Goal: Task Accomplishment & Management: Manage account settings

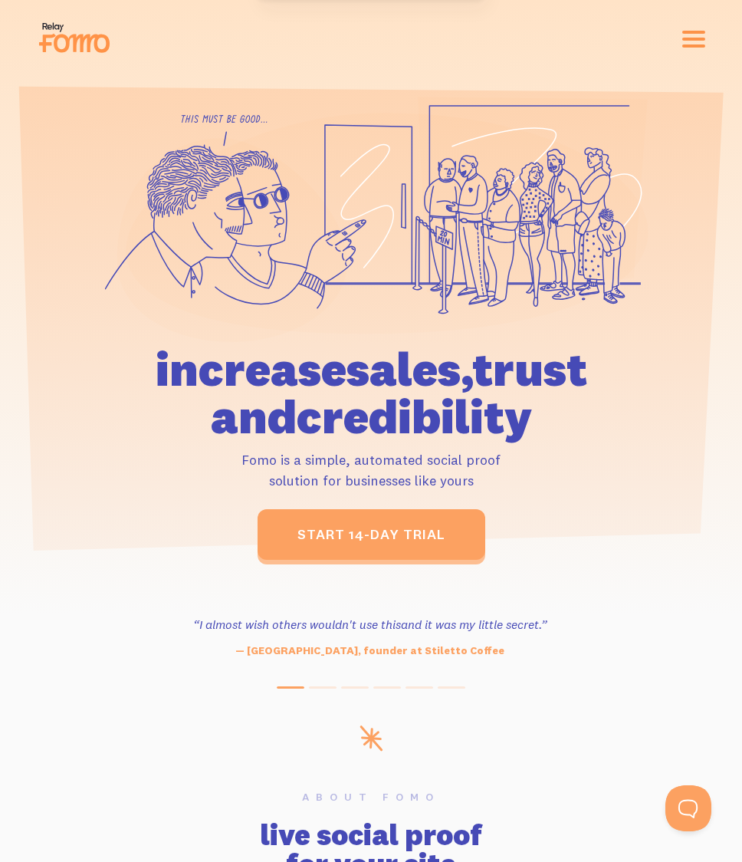
click at [705, 34] on button "button" at bounding box center [694, 39] width 23 height 17
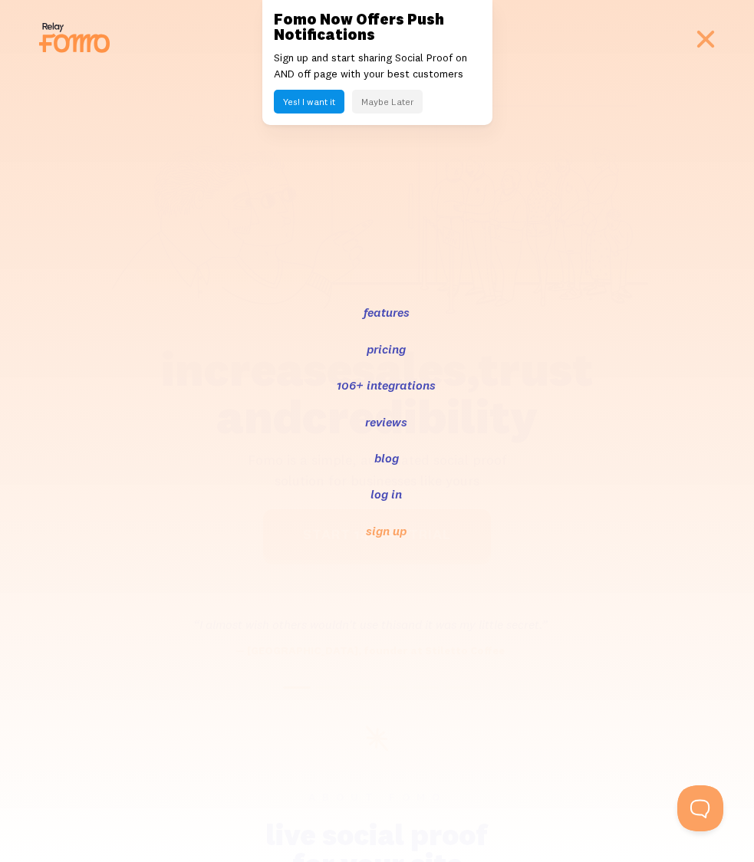
click at [383, 495] on link "log in" at bounding box center [386, 494] width 35 height 18
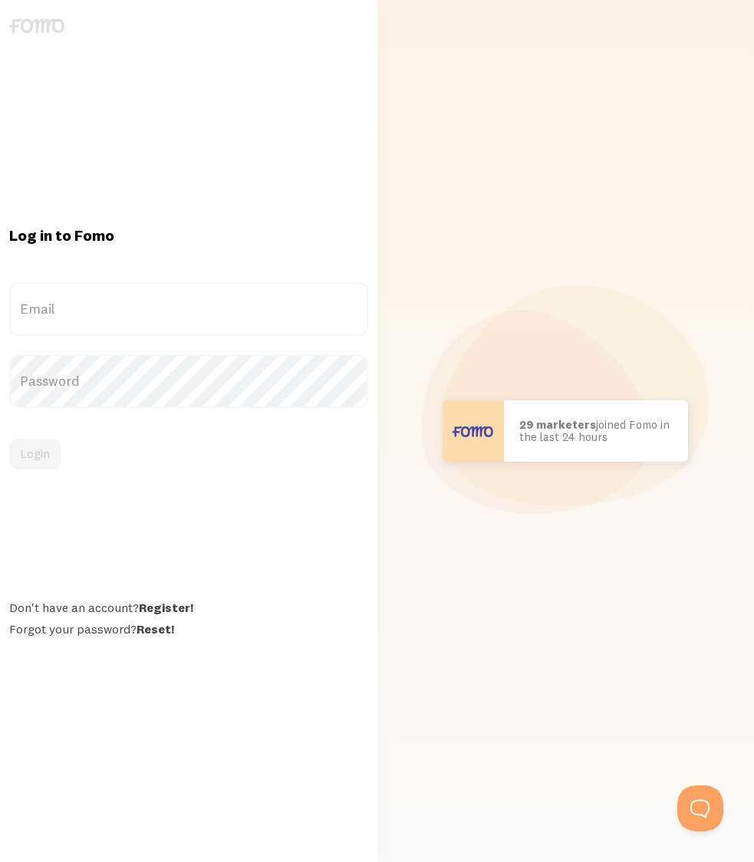
click at [160, 309] on label "Email" at bounding box center [188, 309] width 359 height 54
click at [160, 309] on input "Email" at bounding box center [188, 309] width 359 height 54
click at [179, 323] on label "Email" at bounding box center [188, 309] width 359 height 54
click at [179, 323] on input "Email" at bounding box center [188, 309] width 359 height 54
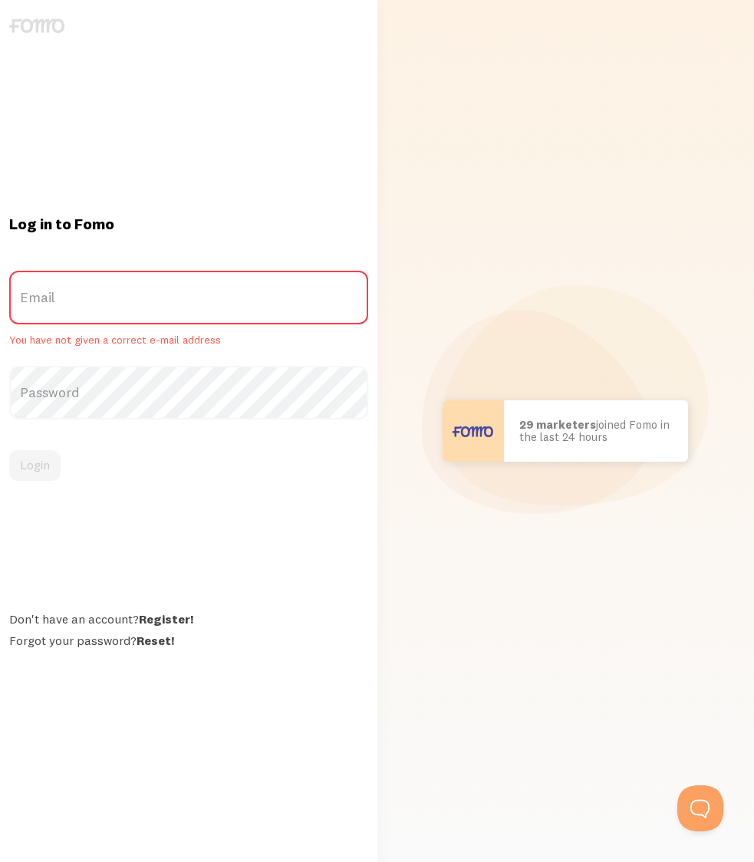
click at [189, 295] on label "Email" at bounding box center [188, 298] width 359 height 54
click at [189, 295] on input "Email" at bounding box center [188, 298] width 359 height 54
type input "heather@newyorkpilates.com"
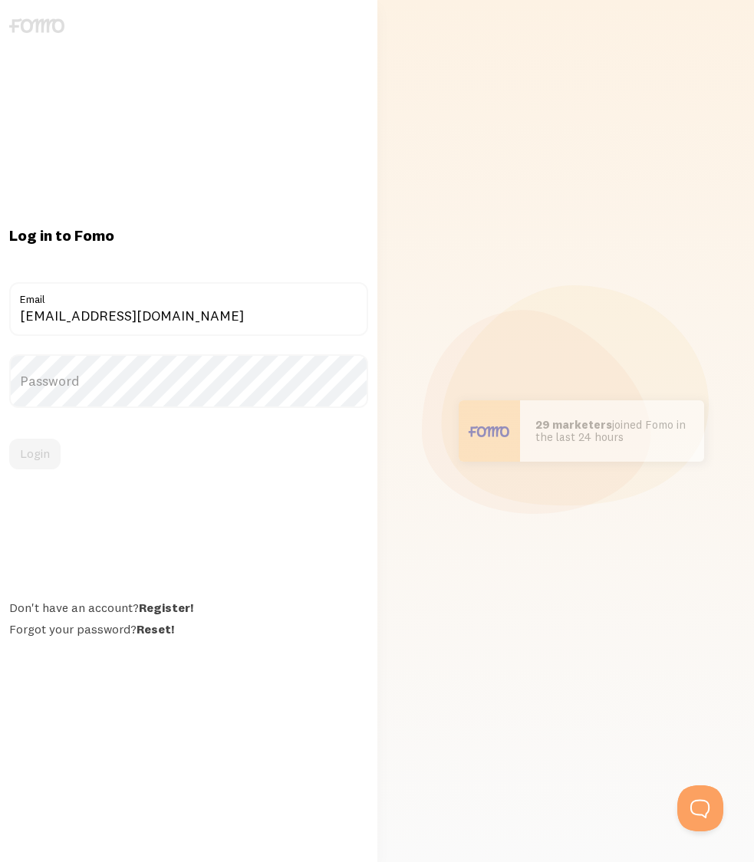
click at [200, 387] on label "Password" at bounding box center [188, 381] width 359 height 54
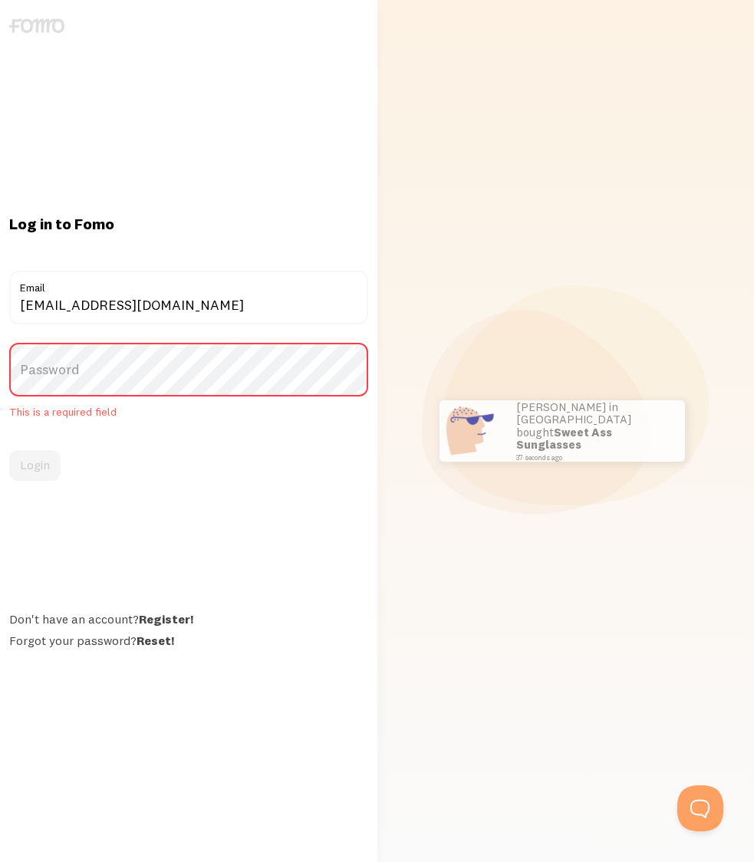
click at [155, 629] on div "Don't have an account? Register! Forgot your password? Reset!" at bounding box center [188, 629] width 359 height 37
click at [97, 385] on label "Password" at bounding box center [188, 370] width 359 height 54
click at [163, 643] on link "Reset!" at bounding box center [156, 640] width 38 height 15
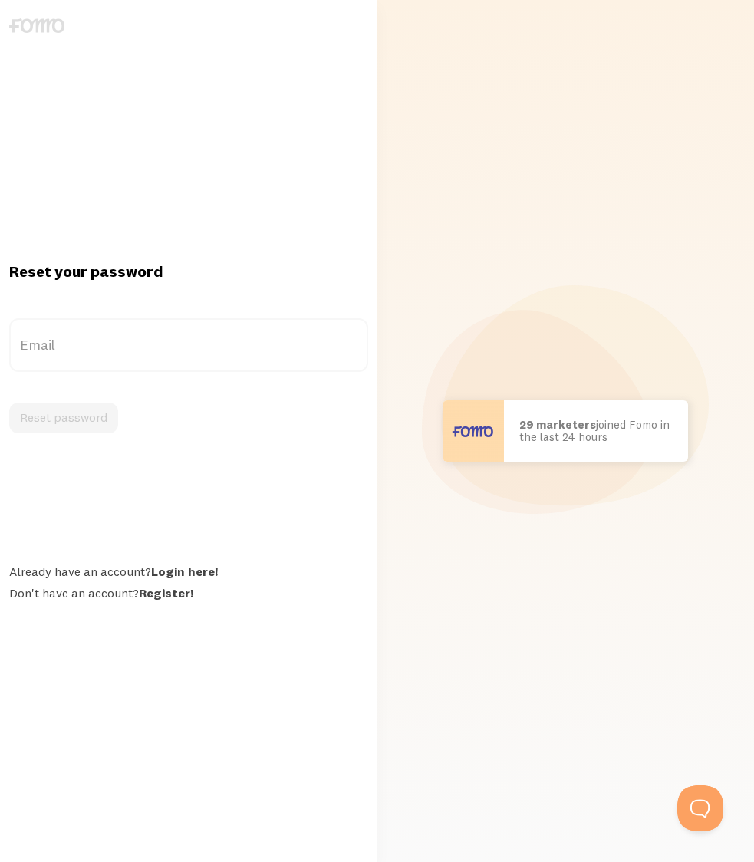
click at [127, 342] on label "Email" at bounding box center [188, 345] width 359 height 54
click at [127, 342] on input "Email" at bounding box center [188, 345] width 359 height 54
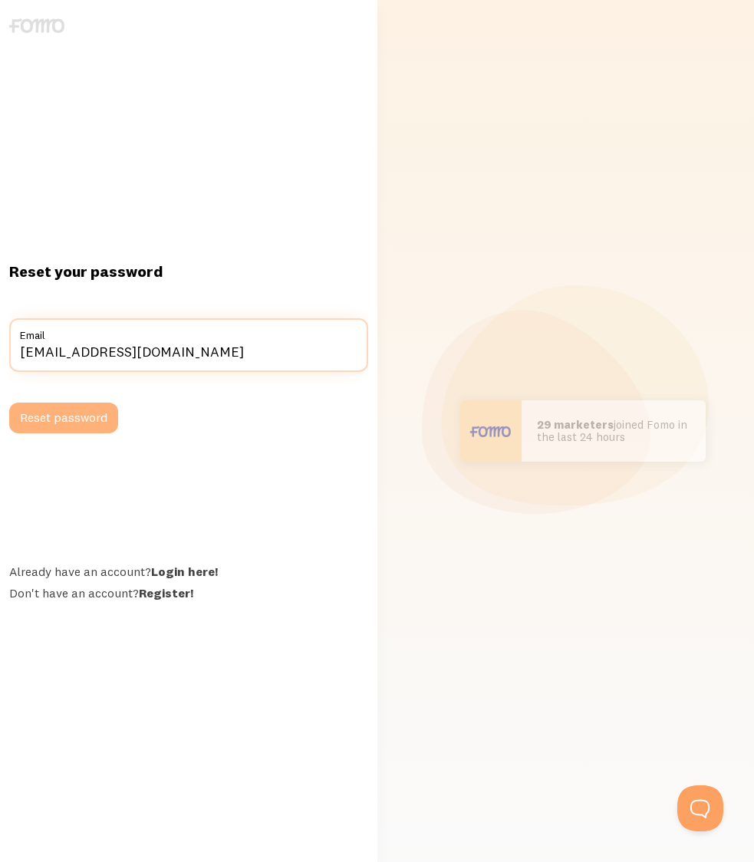
type input "[EMAIL_ADDRESS][DOMAIN_NAME]"
click at [50, 413] on button "Reset password" at bounding box center [63, 418] width 109 height 31
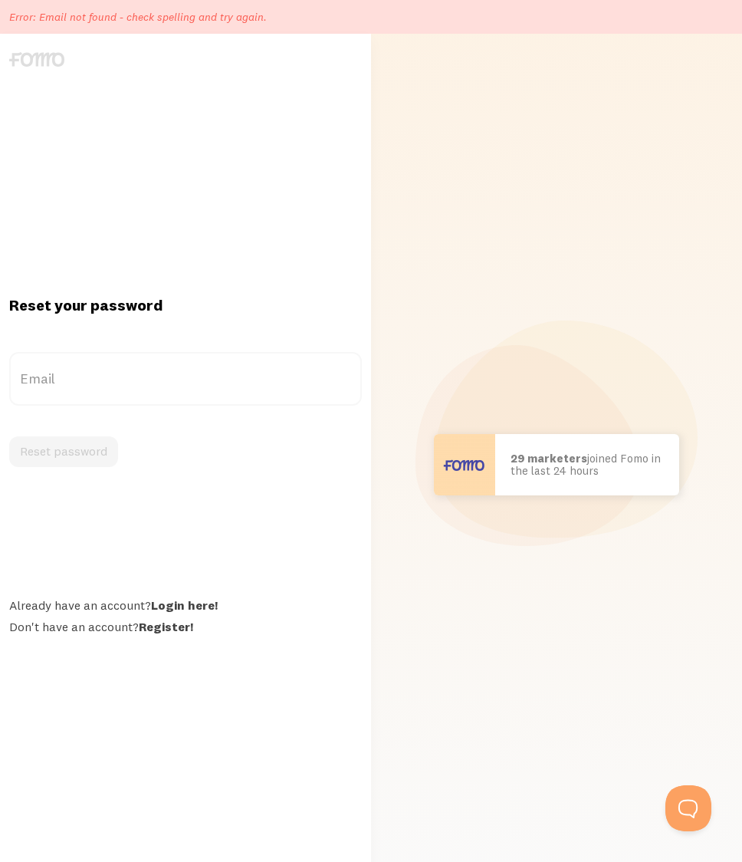
click at [80, 383] on label "Email" at bounding box center [185, 379] width 353 height 54
click at [80, 383] on input "Email" at bounding box center [185, 379] width 353 height 54
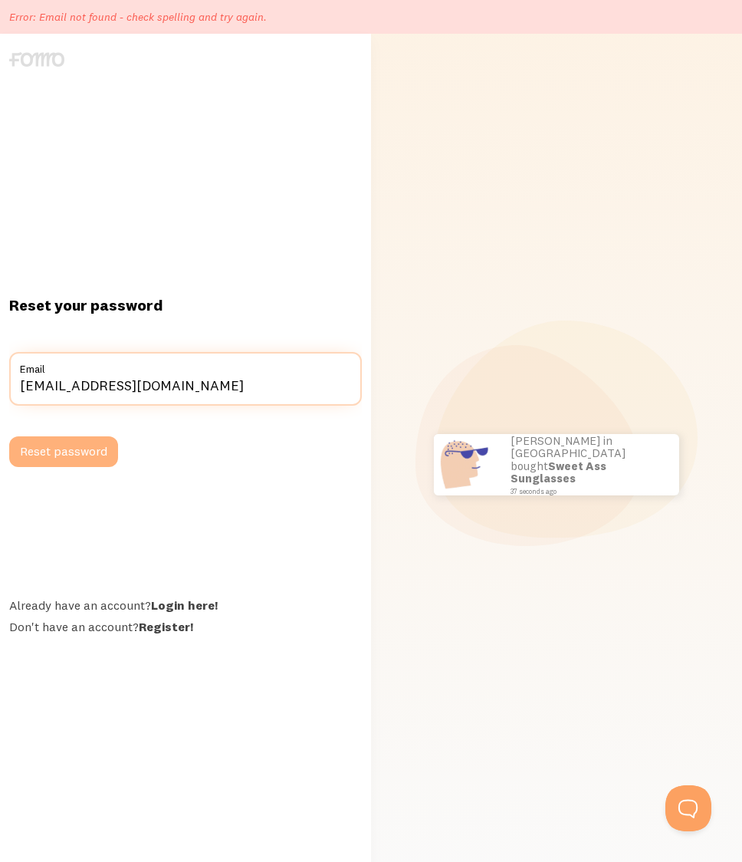
type input "accounting@newyorkpilates.com"
click at [84, 453] on button "Reset password" at bounding box center [63, 451] width 109 height 31
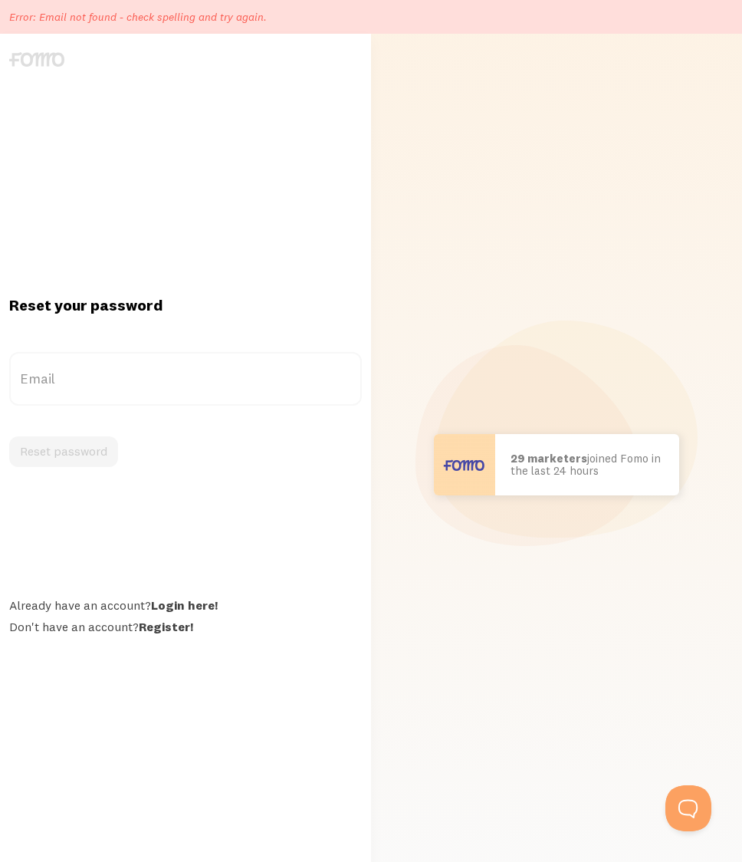
click at [105, 380] on label "Email" at bounding box center [185, 379] width 353 height 54
click at [105, 380] on input "Email" at bounding box center [185, 379] width 353 height 54
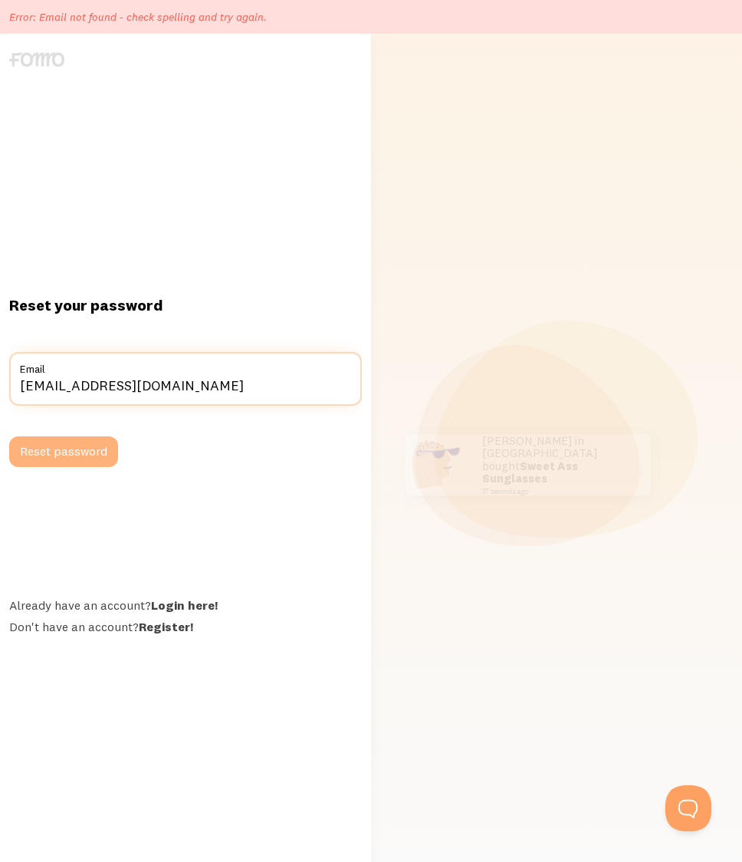
type input "[EMAIL_ADDRESS][DOMAIN_NAME]"
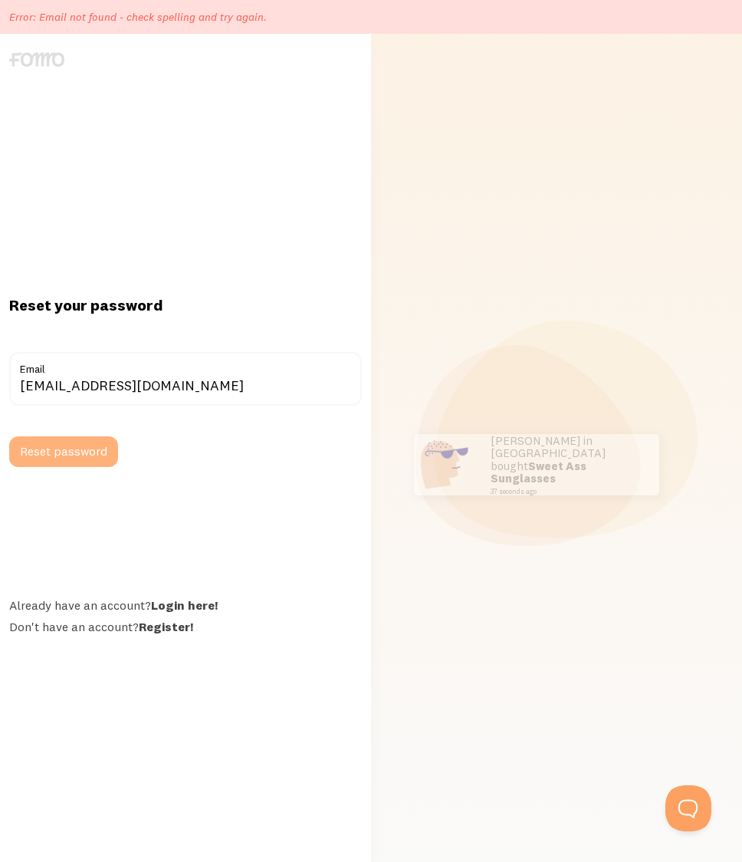
click at [84, 453] on button "Reset password" at bounding box center [63, 451] width 109 height 31
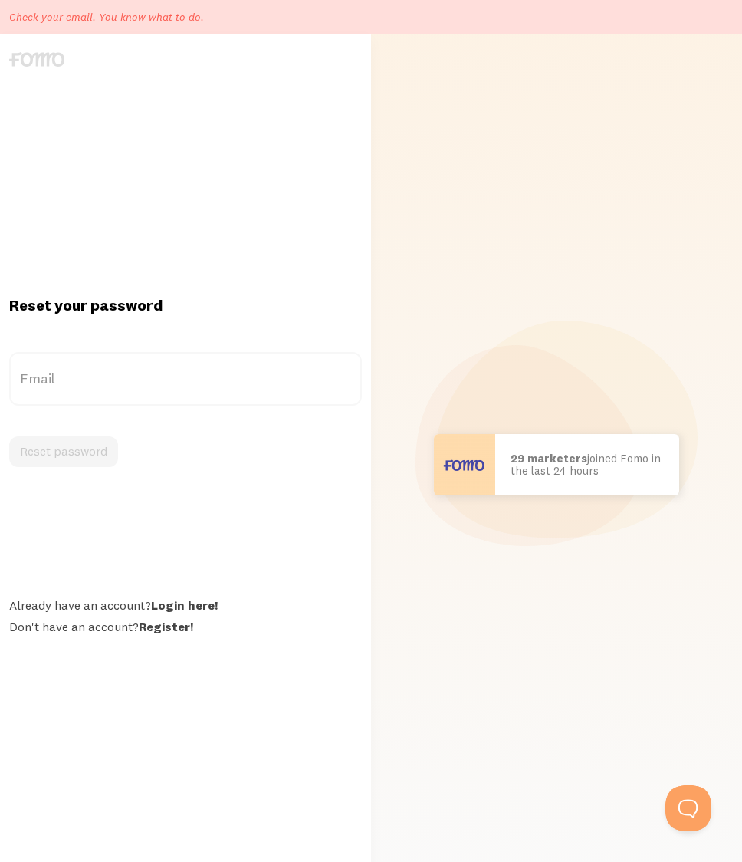
click at [219, 370] on label "Email" at bounding box center [185, 379] width 353 height 54
click at [219, 370] on input "Email" at bounding box center [185, 379] width 353 height 54
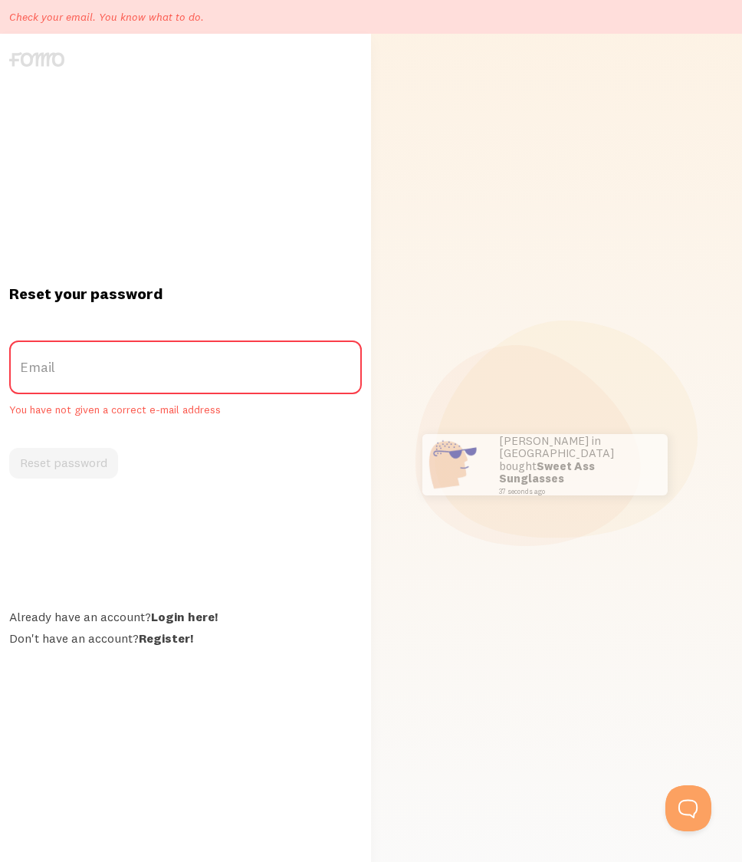
click at [176, 129] on div "Reset your password Email You have not given a correct e-mail address Reset pas…" at bounding box center [185, 465] width 371 height 862
